Goal: Information Seeking & Learning: Find specific fact

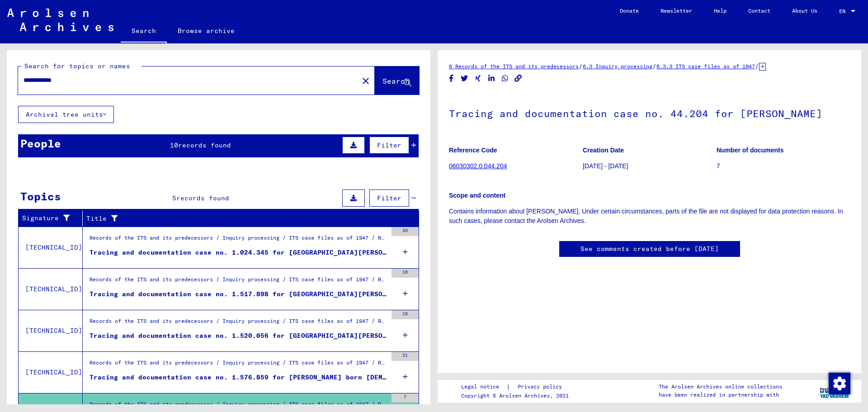
drag, startPoint x: 91, startPoint y: 80, endPoint x: 0, endPoint y: 68, distance: 92.2
click at [0, 68] on div "**********" at bounding box center [217, 223] width 434 height 361
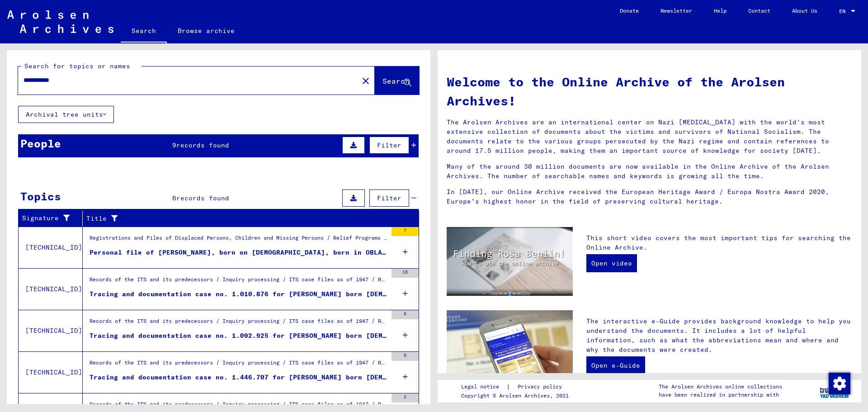
click at [217, 150] on div "People 9 records found Filter" at bounding box center [218, 145] width 401 height 23
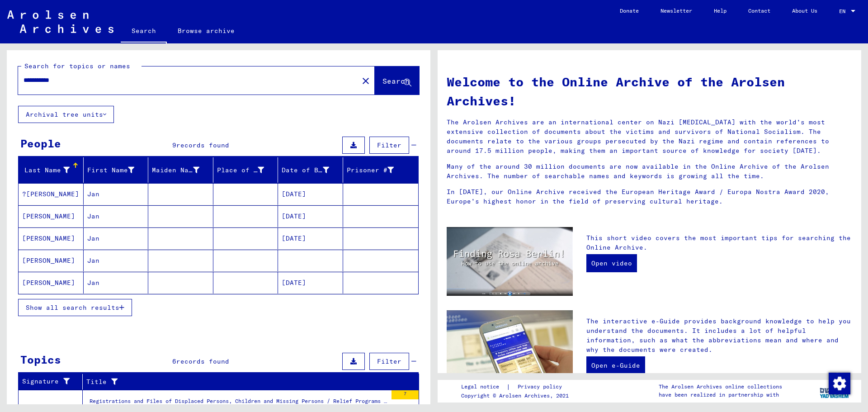
click at [96, 303] on span "Show all search results" at bounding box center [73, 307] width 94 height 8
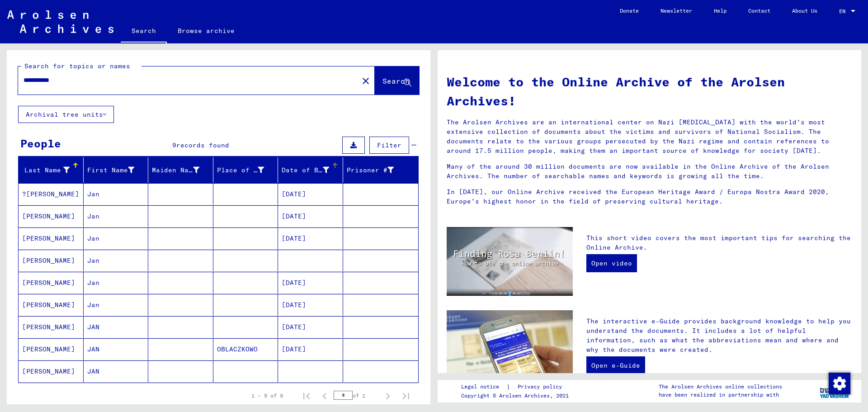
click at [308, 171] on div "Date of Birth" at bounding box center [305, 170] width 47 height 9
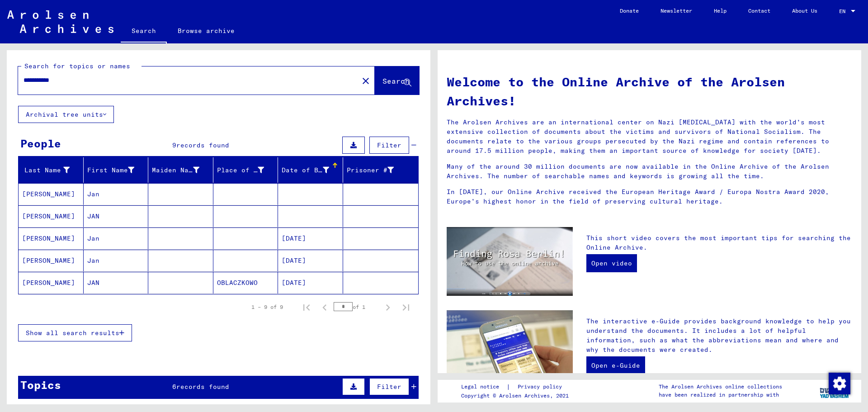
click at [95, 328] on button "Show all search results" at bounding box center [75, 332] width 114 height 17
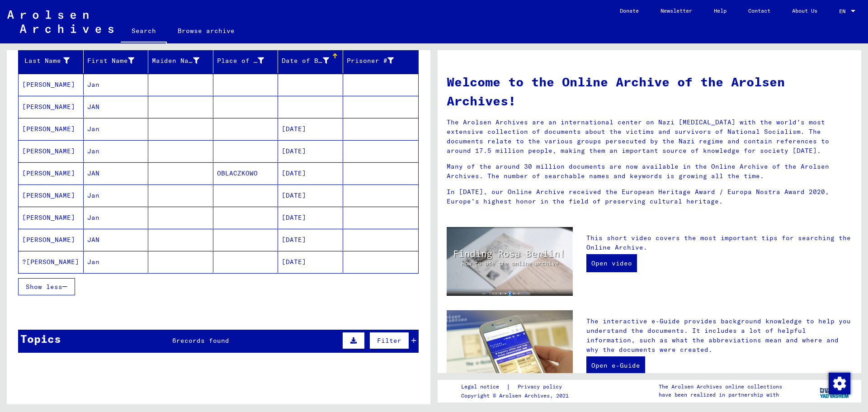
scroll to position [136, 0]
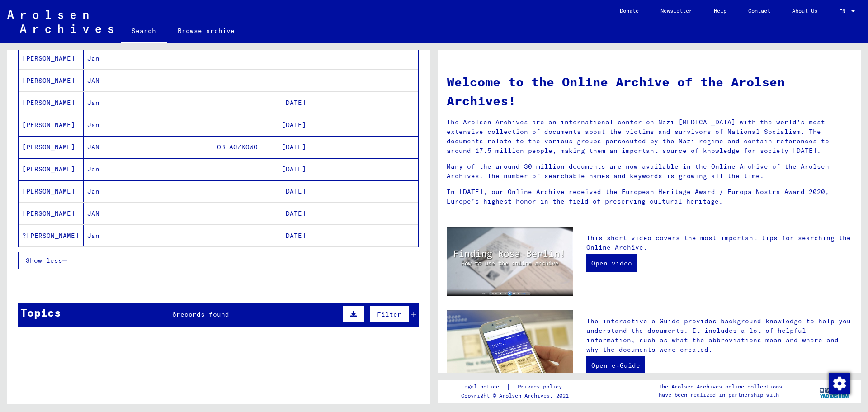
click at [306, 215] on mat-cell "[DATE]" at bounding box center [310, 214] width 65 height 22
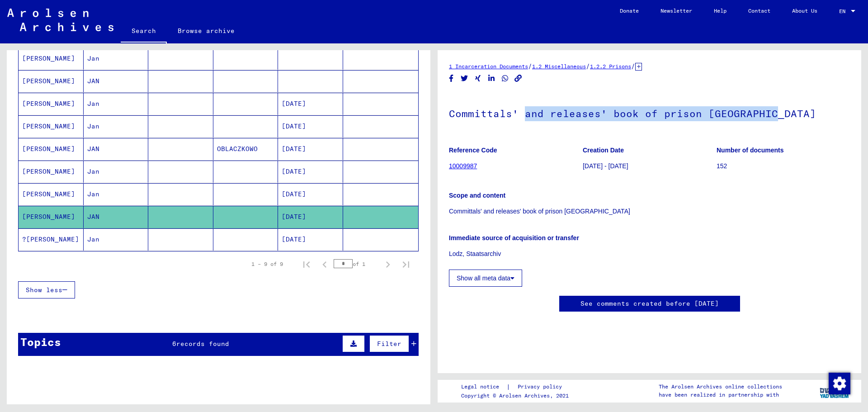
drag, startPoint x: 526, startPoint y: 113, endPoint x: 769, endPoint y: 119, distance: 243.0
click at [769, 119] on h1 "Committals' and releases' book of prison [GEOGRAPHIC_DATA]" at bounding box center [649, 113] width 401 height 40
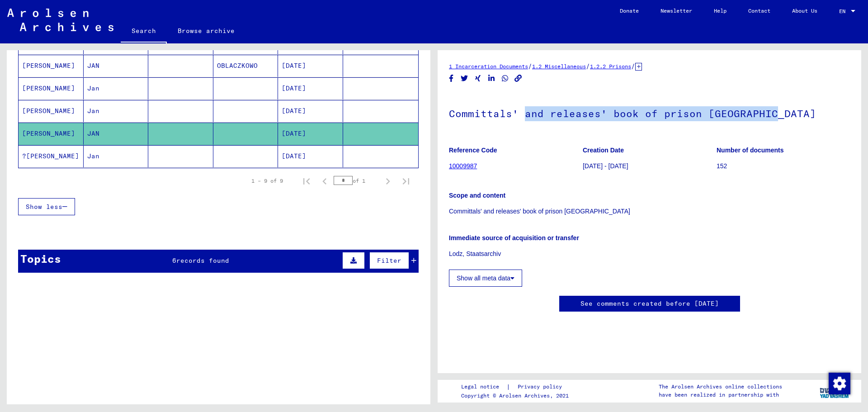
scroll to position [317, 0]
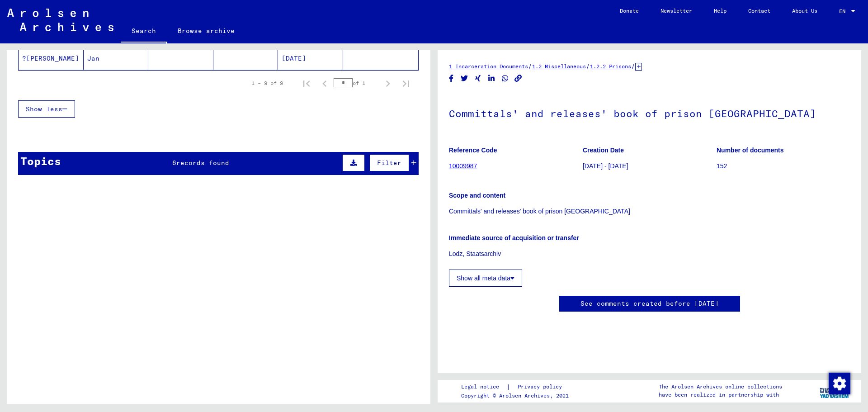
click at [254, 169] on div "Topics 6 records found Filter" at bounding box center [218, 163] width 401 height 23
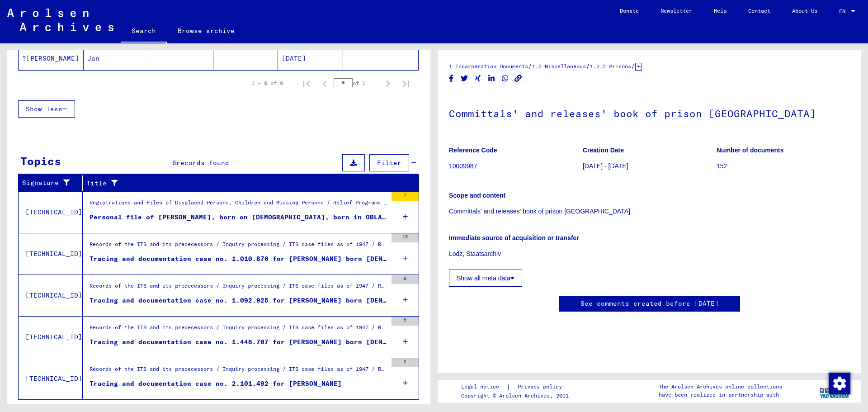
click at [355, 300] on div "Tracing and documentation case no. 1.092.925 for [PERSON_NAME] born [DEMOGRAPHI…" at bounding box center [239, 300] width 298 height 9
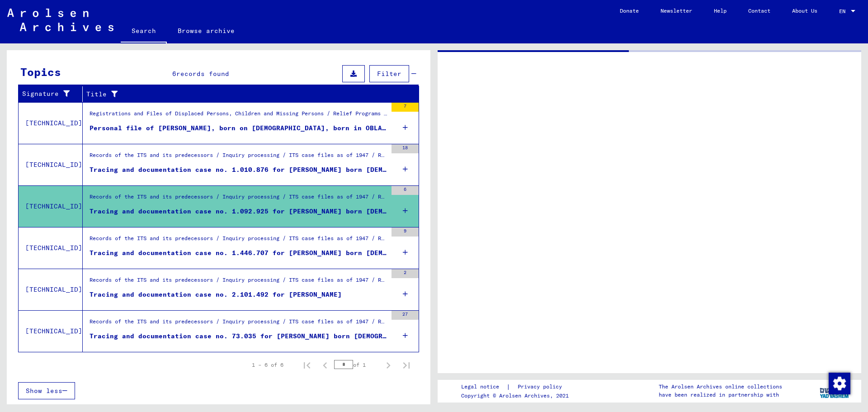
scroll to position [124, 0]
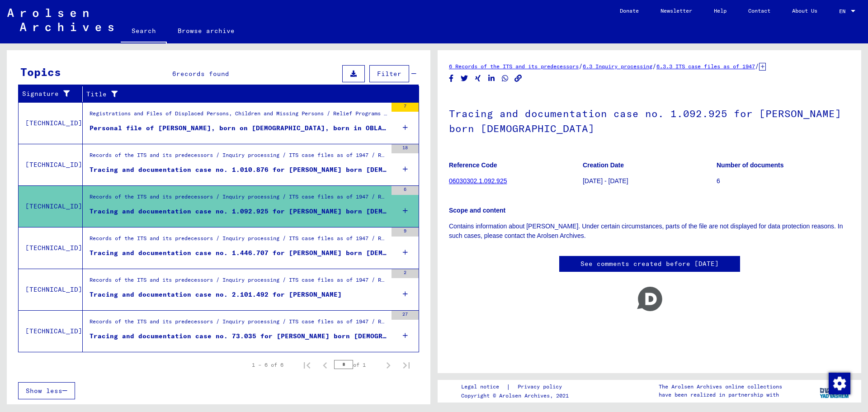
click at [359, 253] on div "Tracing and documentation case no. 1.446.707 for [PERSON_NAME] born [DEMOGRAPHI…" at bounding box center [239, 252] width 298 height 9
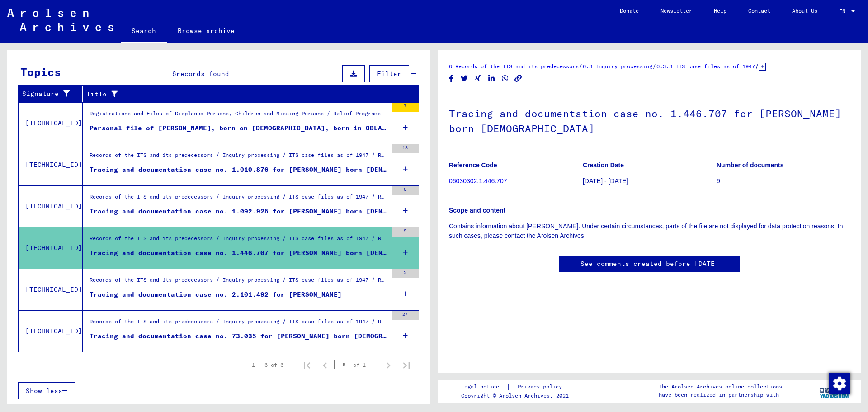
click at [346, 287] on div "Records of the ITS and its predecessors / Inquiry processing / ITS case files a…" at bounding box center [239, 282] width 298 height 13
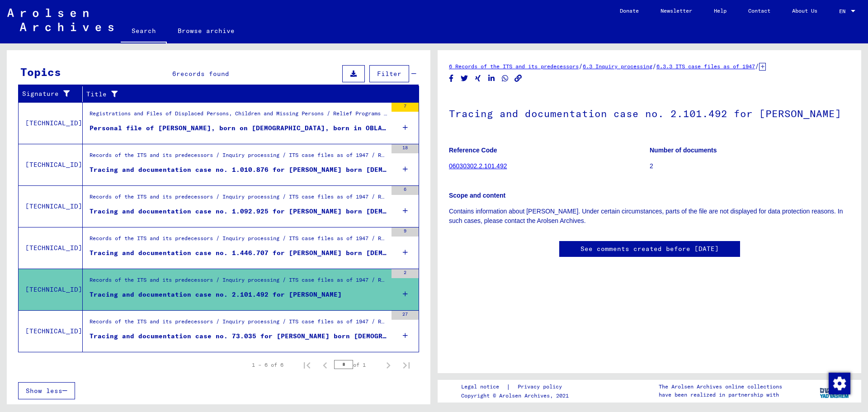
click at [336, 338] on div "Tracing and documentation case no. 73.035 for [PERSON_NAME] born [DEMOGRAPHIC_D…" at bounding box center [239, 336] width 298 height 9
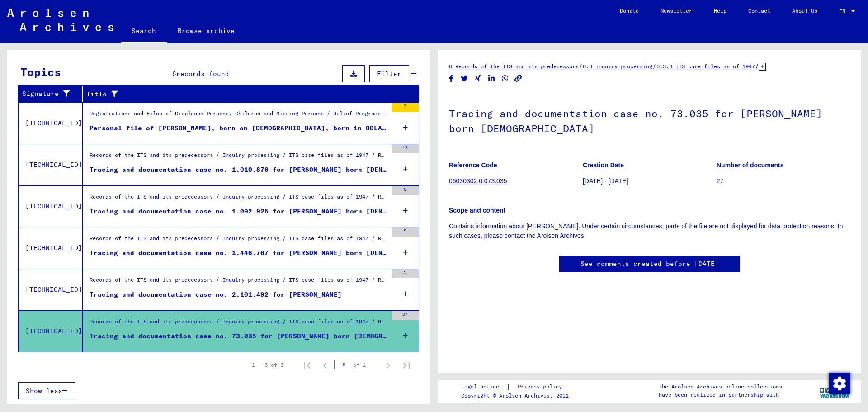
click at [343, 135] on figure "Personal file of [PERSON_NAME], born on [DEMOGRAPHIC_DATA], born in OBLACZKOWO" at bounding box center [239, 130] width 298 height 14
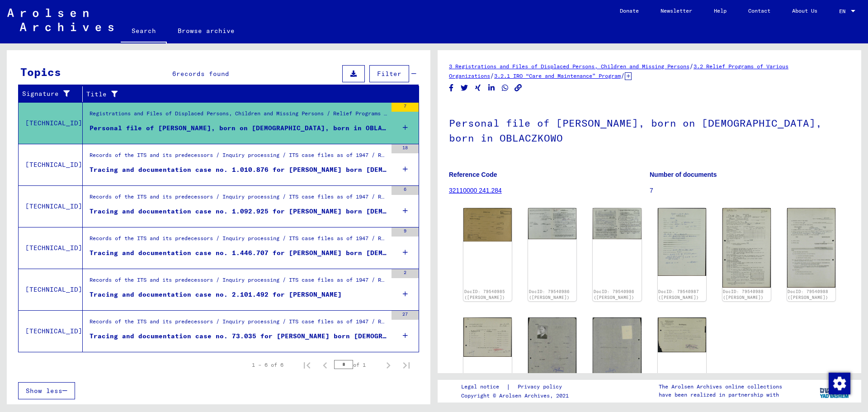
click at [341, 152] on div "Records of the ITS and its predecessors / Inquiry processing / ITS case files a…" at bounding box center [239, 157] width 298 height 13
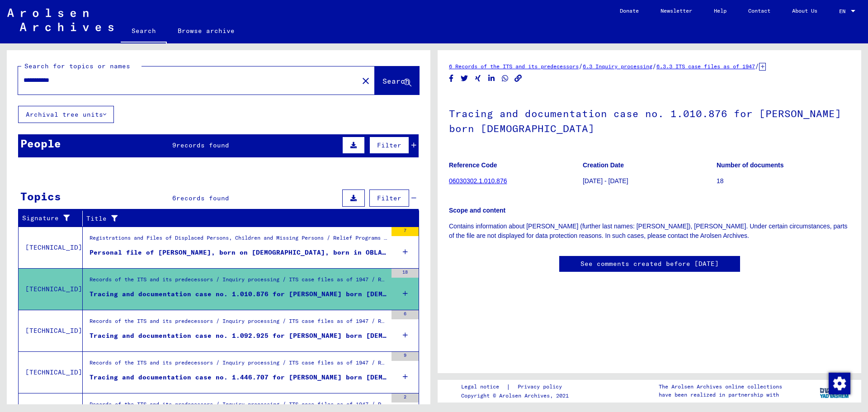
drag, startPoint x: 84, startPoint y: 79, endPoint x: 58, endPoint y: 82, distance: 26.5
click at [59, 81] on input "**********" at bounding box center [189, 80] width 330 height 9
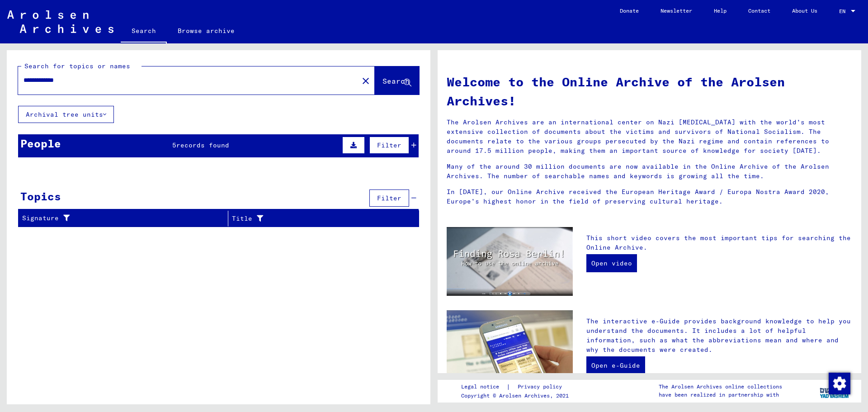
drag, startPoint x: 85, startPoint y: 83, endPoint x: 55, endPoint y: 84, distance: 29.9
click at [55, 84] on input "**********" at bounding box center [186, 80] width 324 height 9
click at [127, 81] on input "**********" at bounding box center [186, 80] width 324 height 9
type input "**********"
click at [383, 84] on span "Search" at bounding box center [396, 80] width 27 height 9
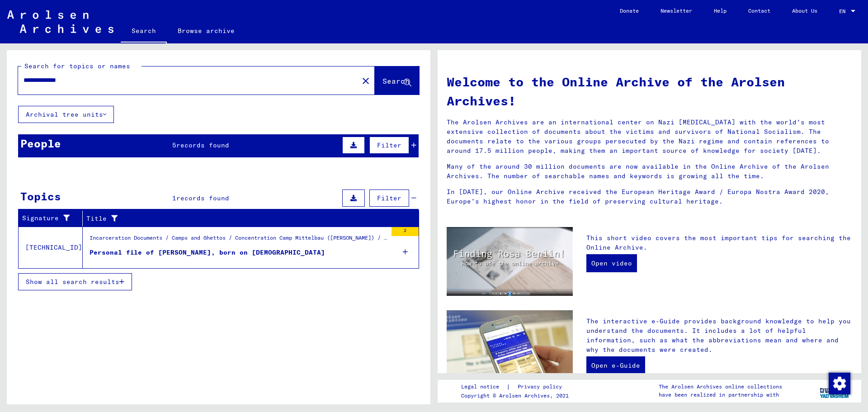
click at [200, 148] on span "records found" at bounding box center [202, 145] width 53 height 8
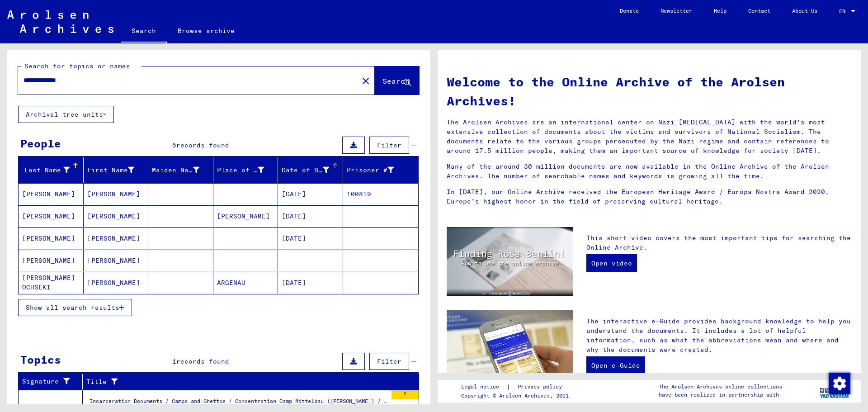
click at [301, 173] on div "Date of Birth" at bounding box center [305, 170] width 47 height 9
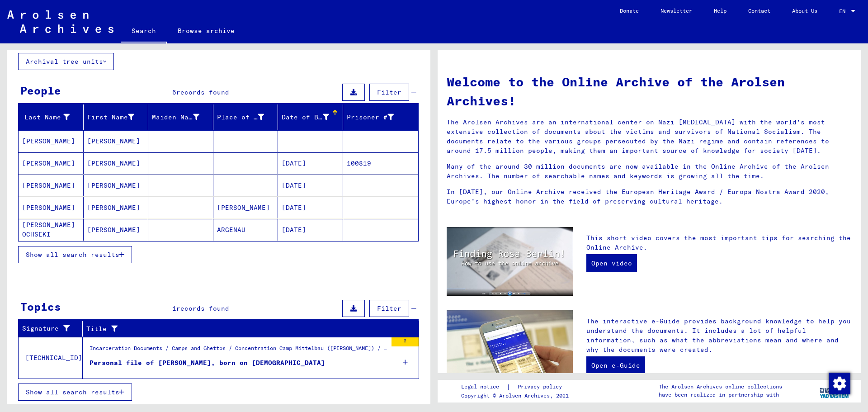
scroll to position [54, 0]
